Goal: Navigation & Orientation: Find specific page/section

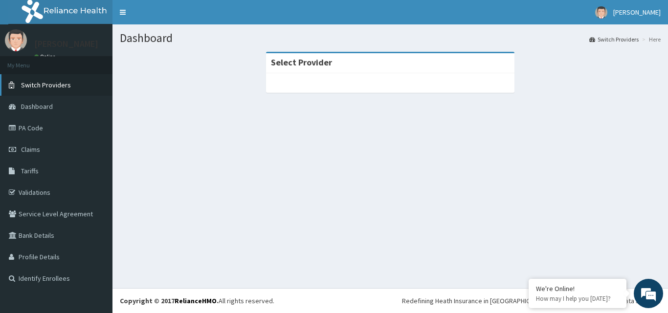
click at [33, 85] on span "Switch Providers" at bounding box center [46, 85] width 50 height 9
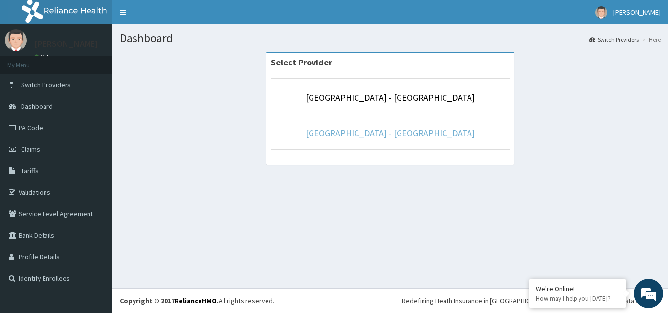
click at [404, 135] on link "[GEOGRAPHIC_DATA] - [GEOGRAPHIC_DATA]" at bounding box center [389, 133] width 169 height 11
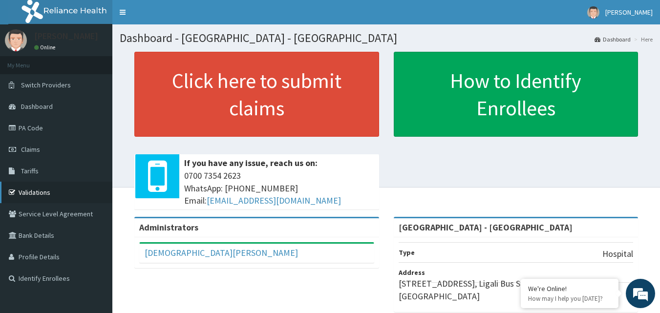
click at [31, 189] on link "Validations" at bounding box center [56, 193] width 112 height 22
